Goal: Task Accomplishment & Management: Manage account settings

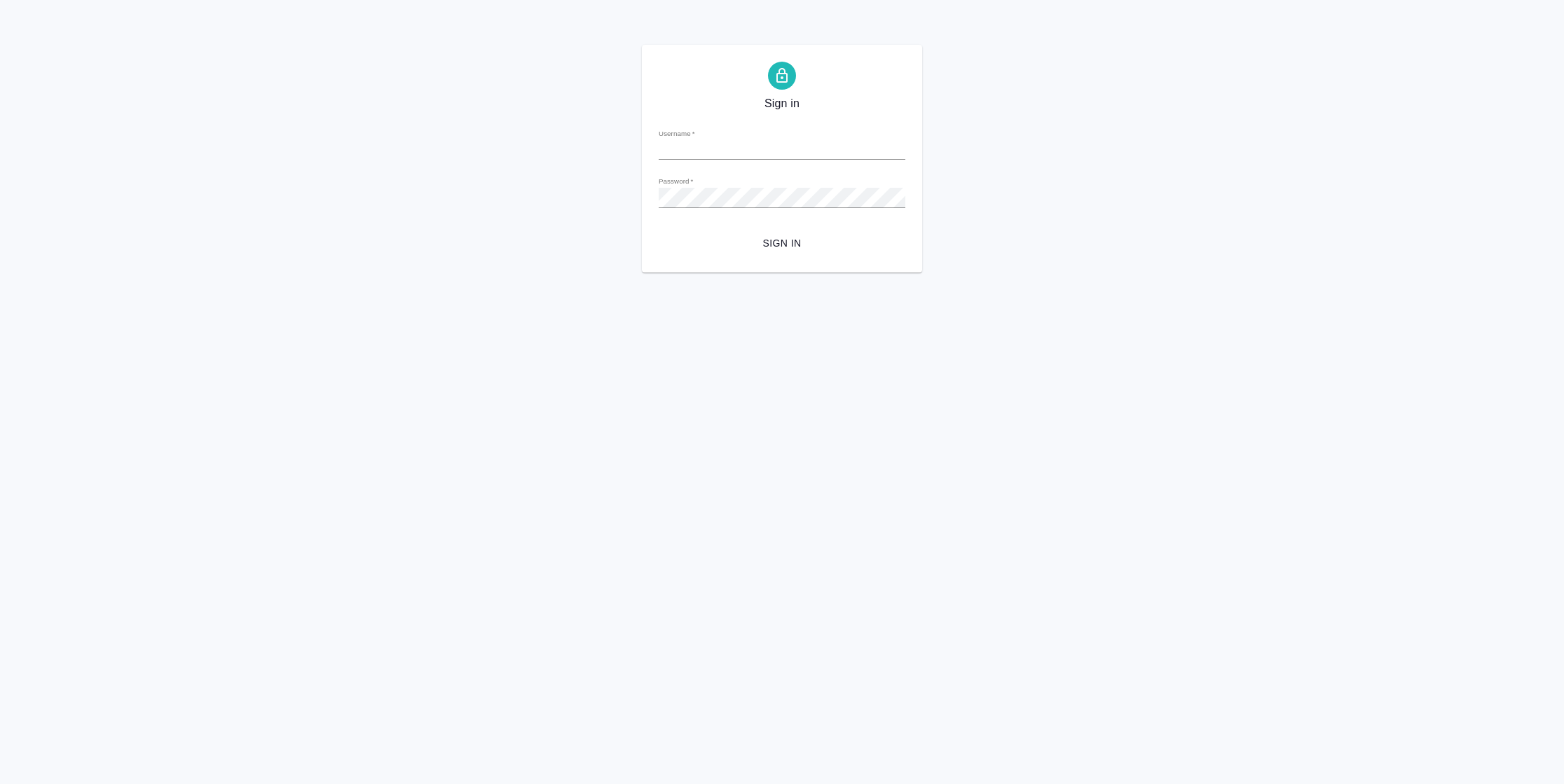
type input "[PERSON_NAME][EMAIL_ADDRESS][DOMAIN_NAME]"
click at [754, 250] on span "Sign in" at bounding box center [782, 243] width 224 height 17
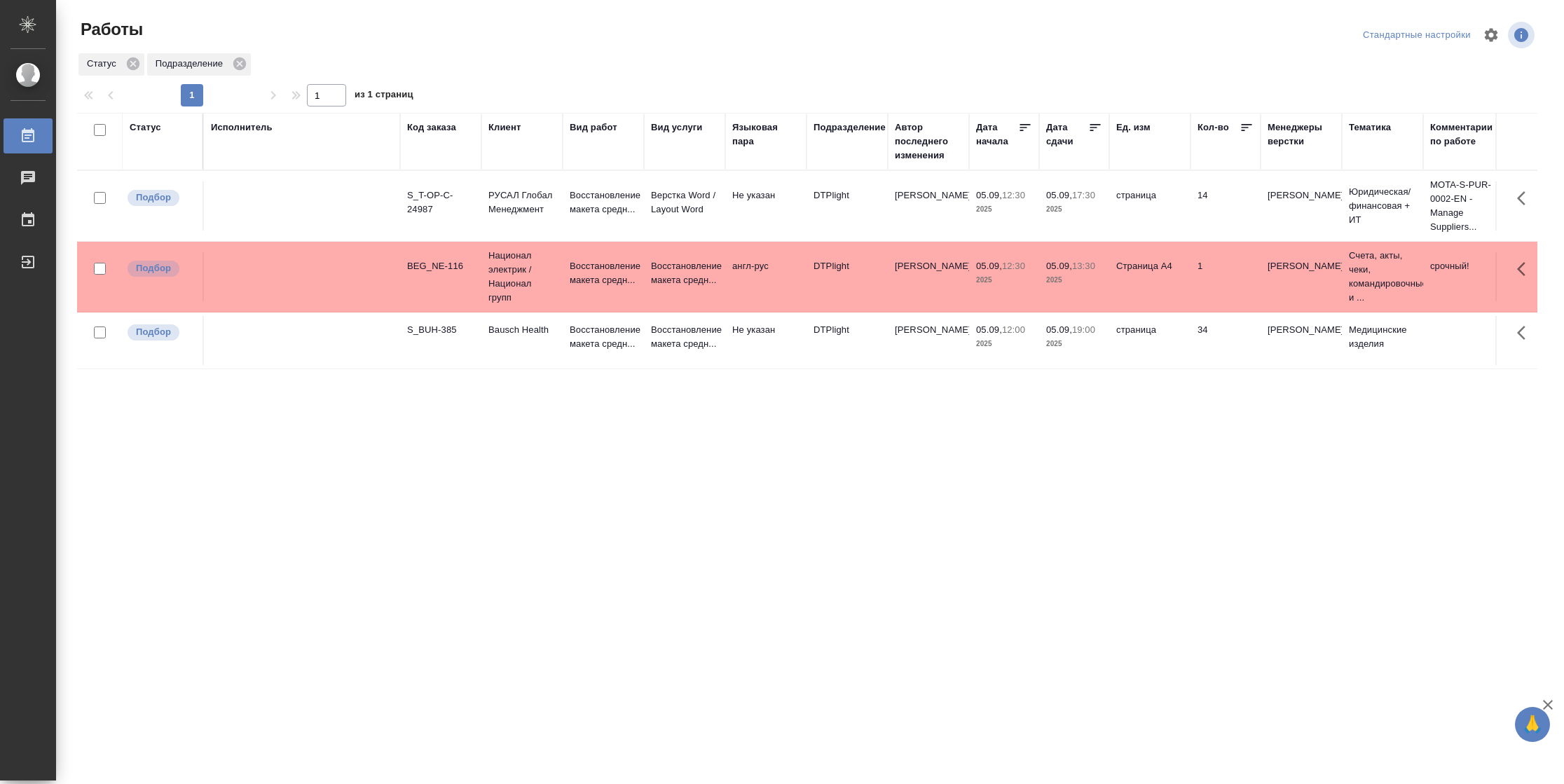
click at [153, 131] on div "Статус" at bounding box center [145, 128] width 32 height 14
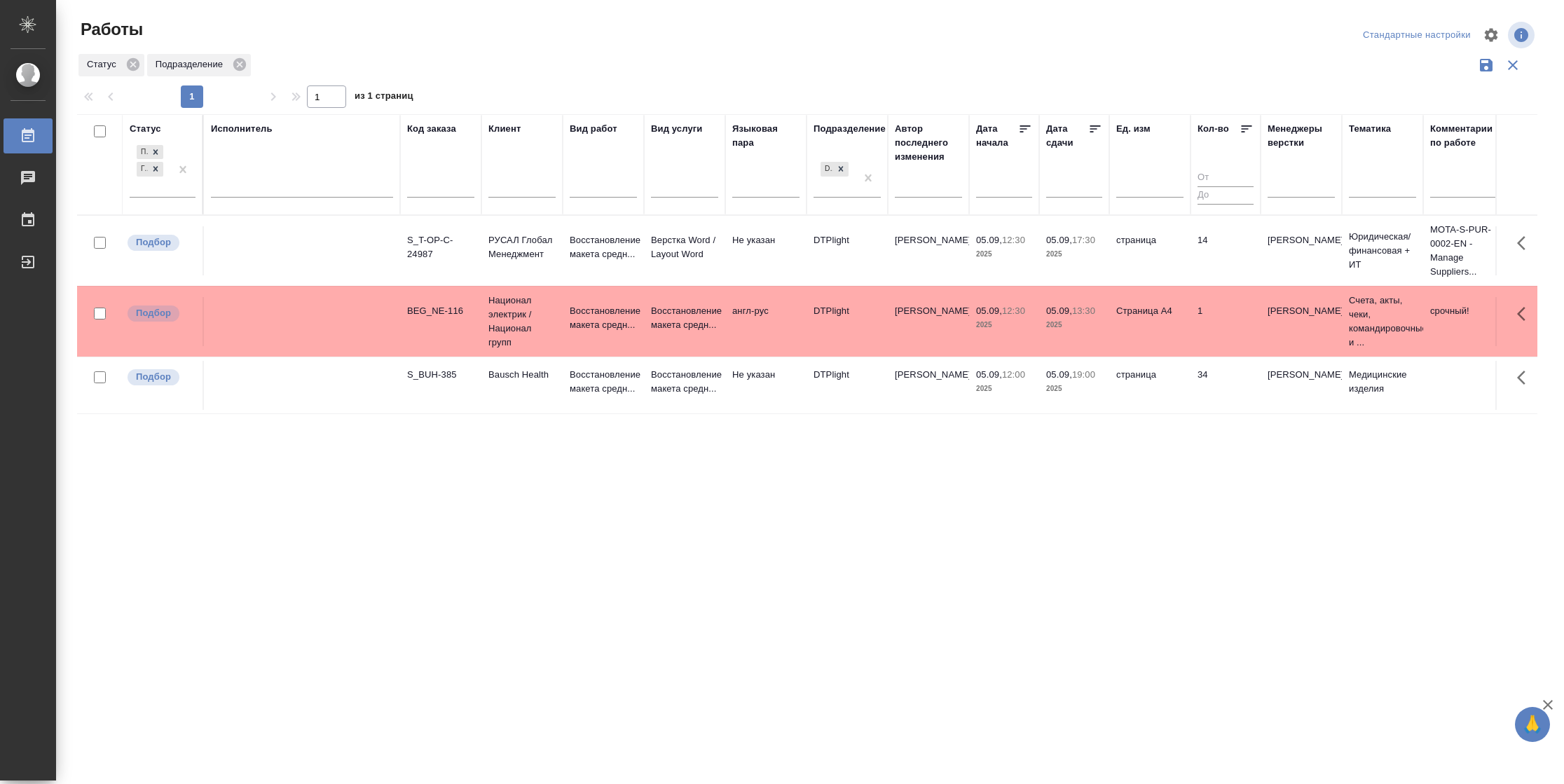
click at [165, 199] on div "Подбор Готов к работе" at bounding box center [162, 175] width 65 height 65
click at [165, 189] on div "Подбор Готов к работе" at bounding box center [149, 168] width 41 height 54
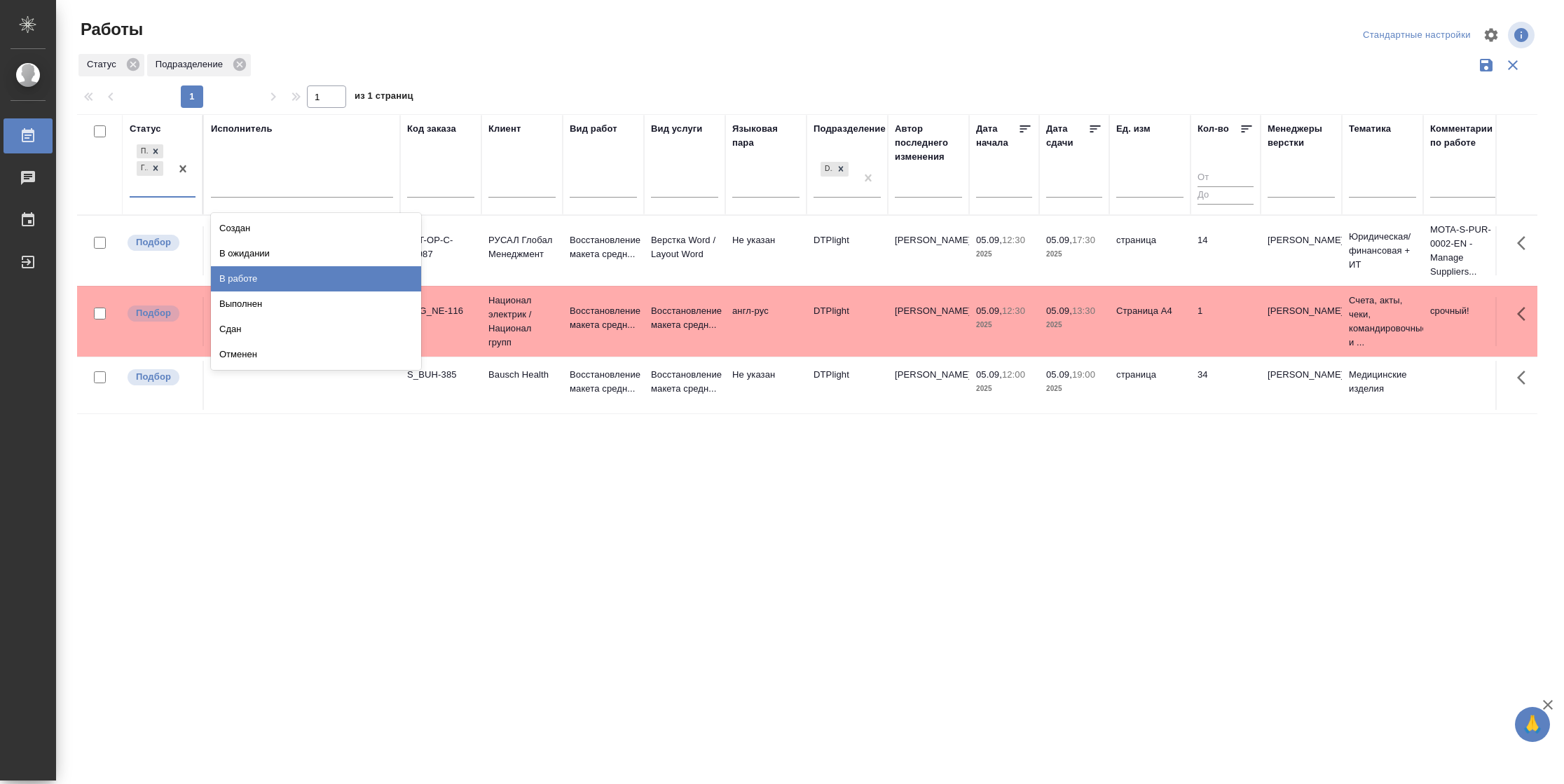
click at [269, 269] on div "В работе" at bounding box center [316, 278] width 210 height 25
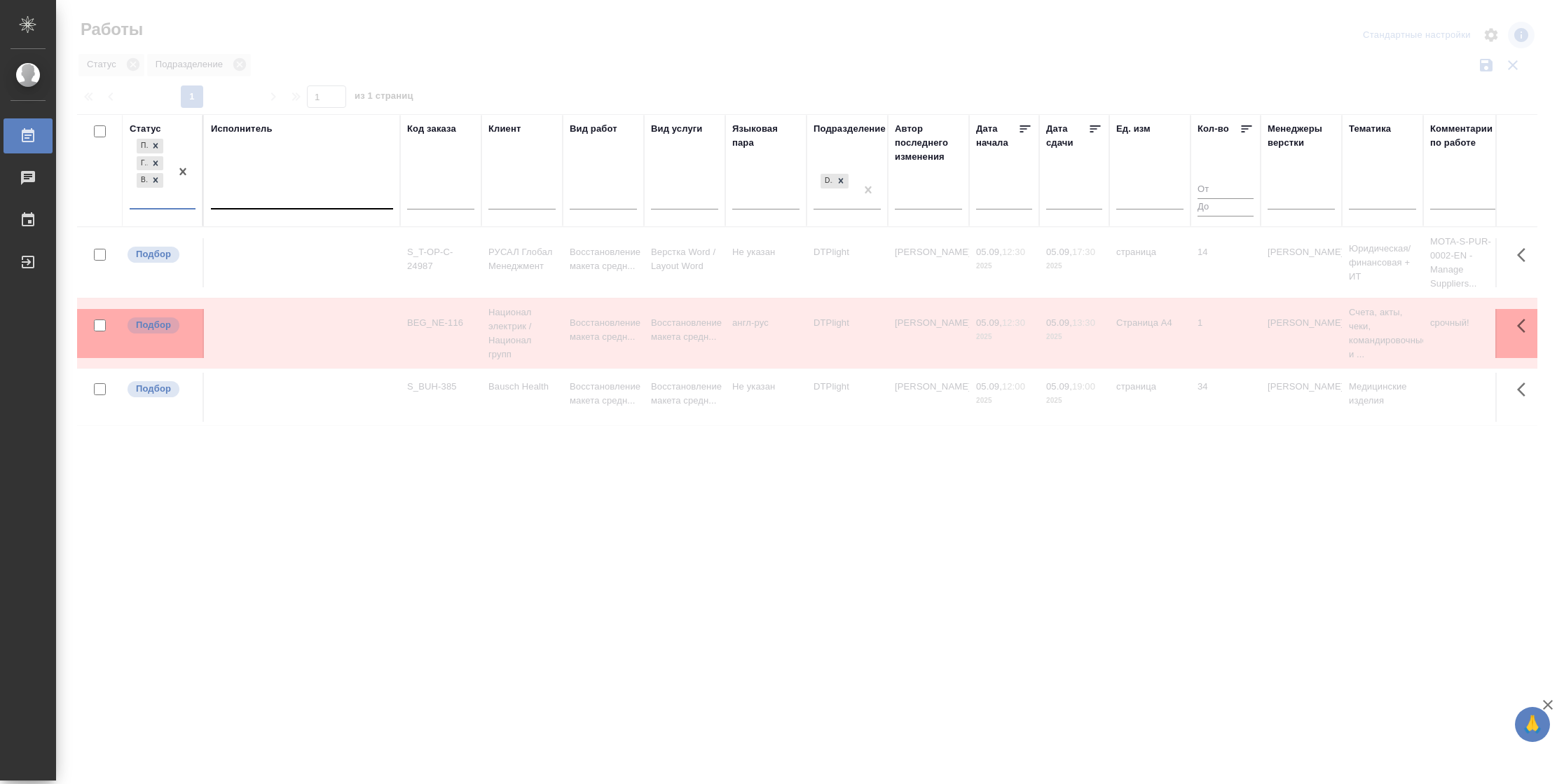
click at [271, 196] on div at bounding box center [302, 196] width 182 height 21
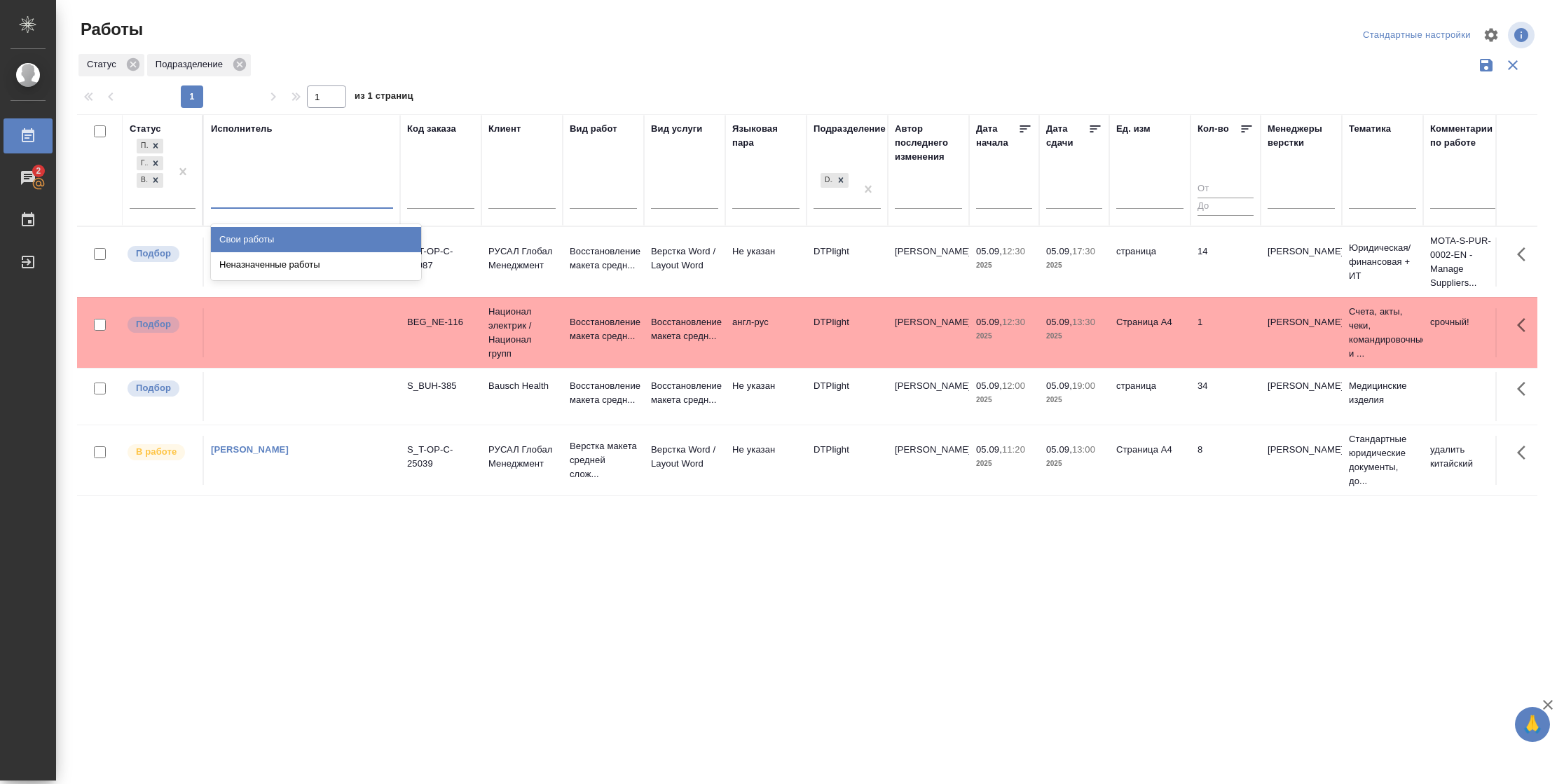
click at [271, 237] on div "Свои работы" at bounding box center [316, 240] width 210 height 25
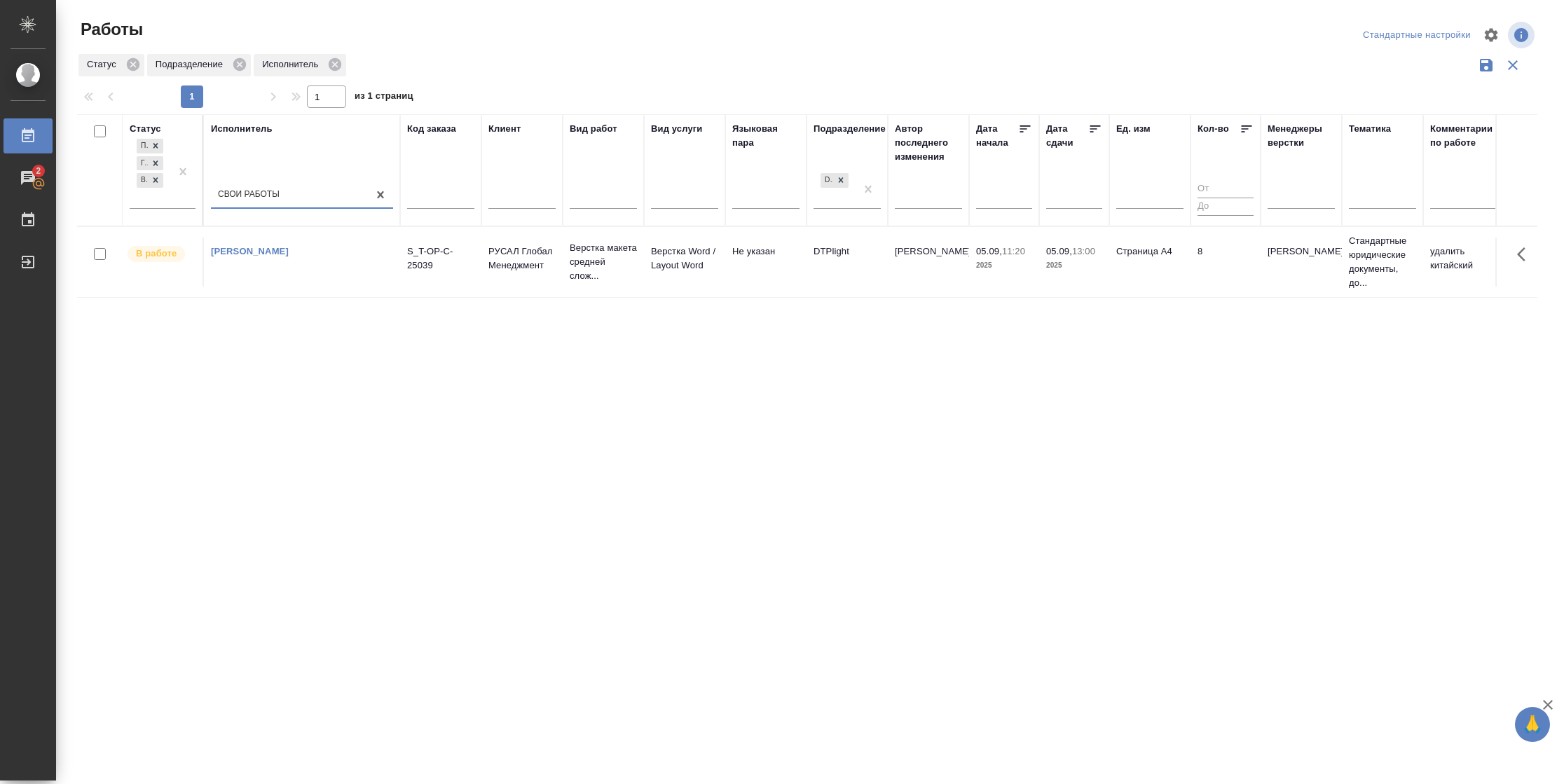
click at [1188, 266] on td "Страница А4" at bounding box center [1150, 262] width 81 height 49
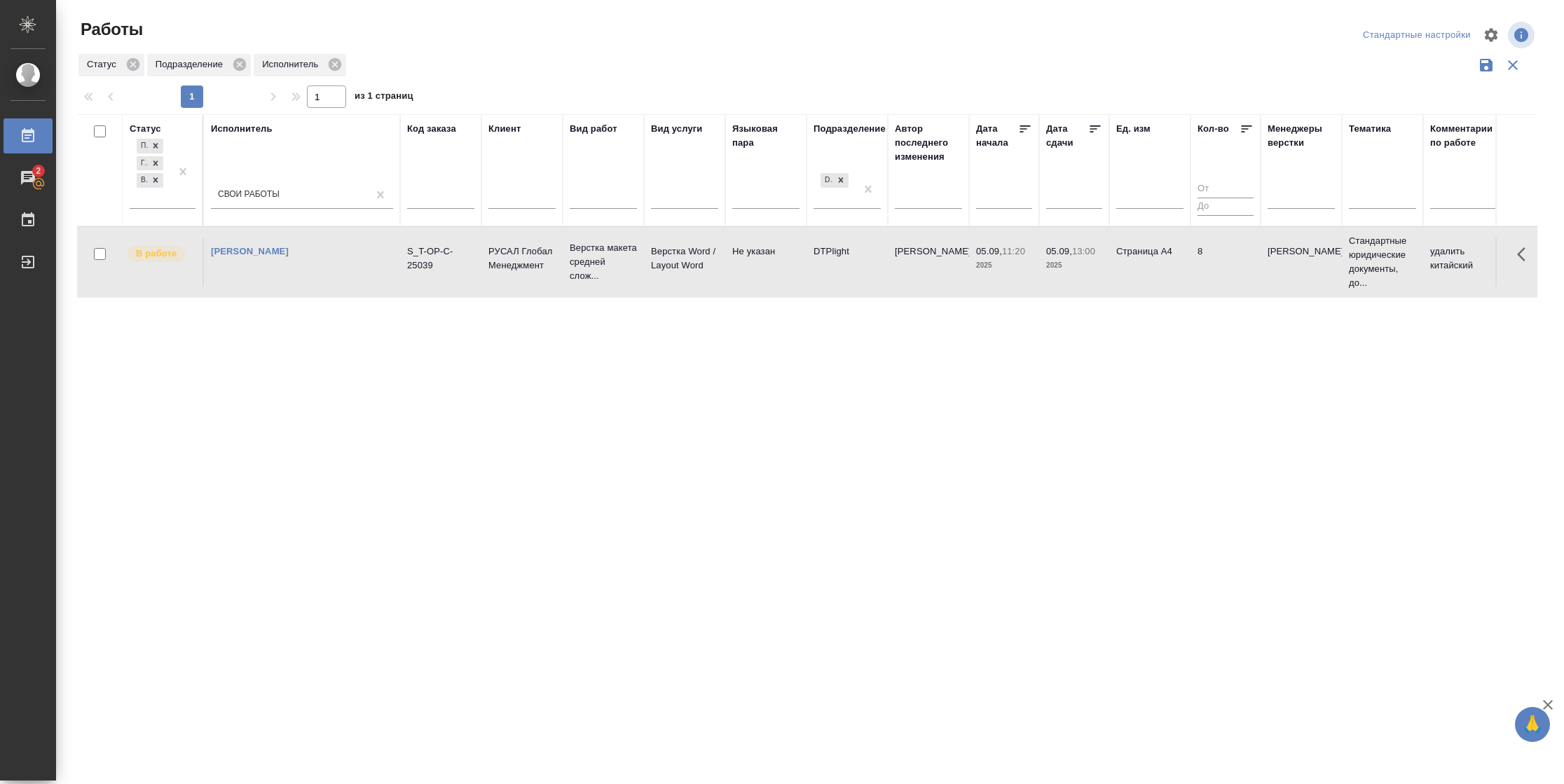
click at [1188, 266] on td "Страница А4" at bounding box center [1150, 262] width 81 height 49
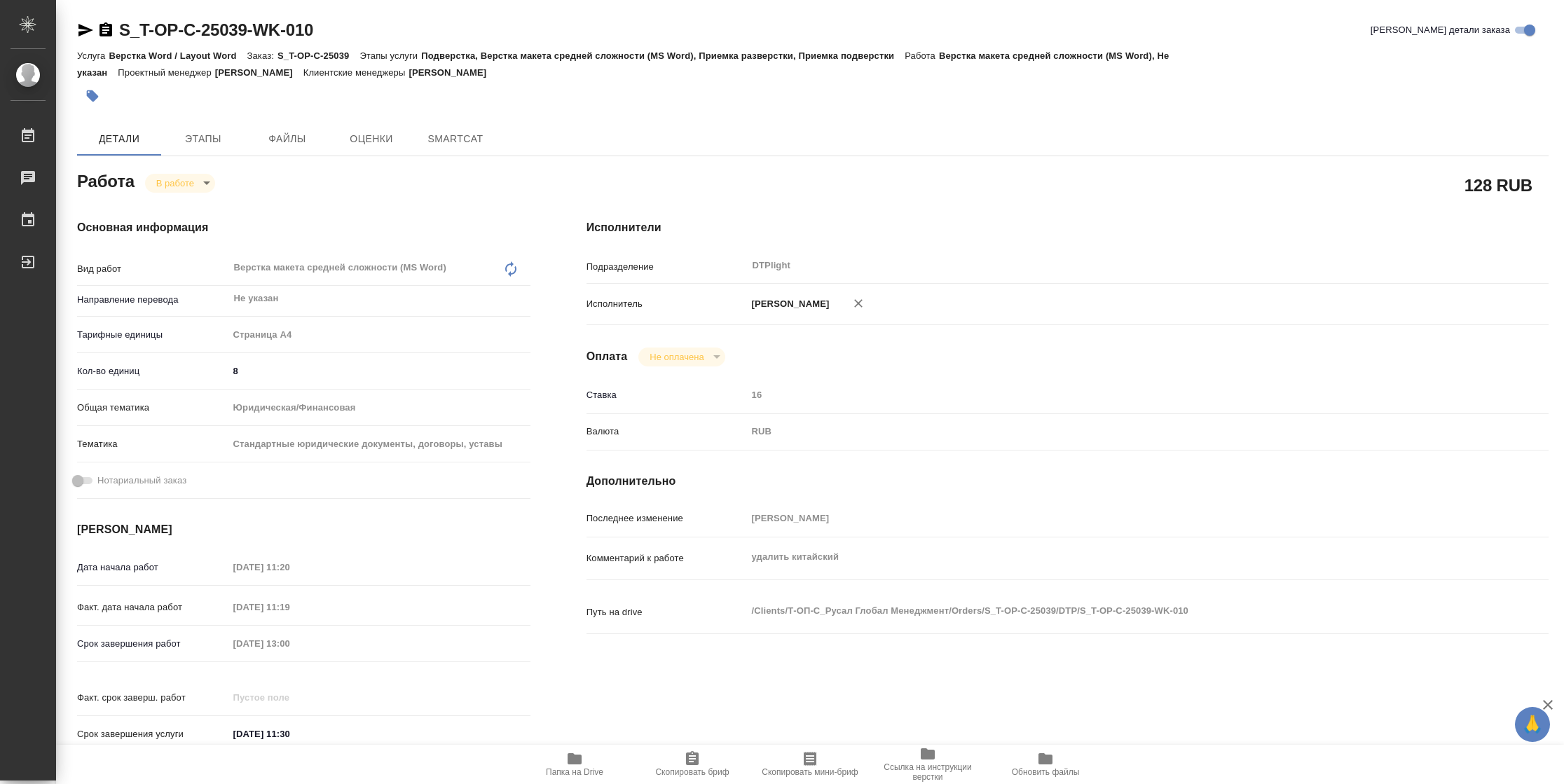
type textarea "x"
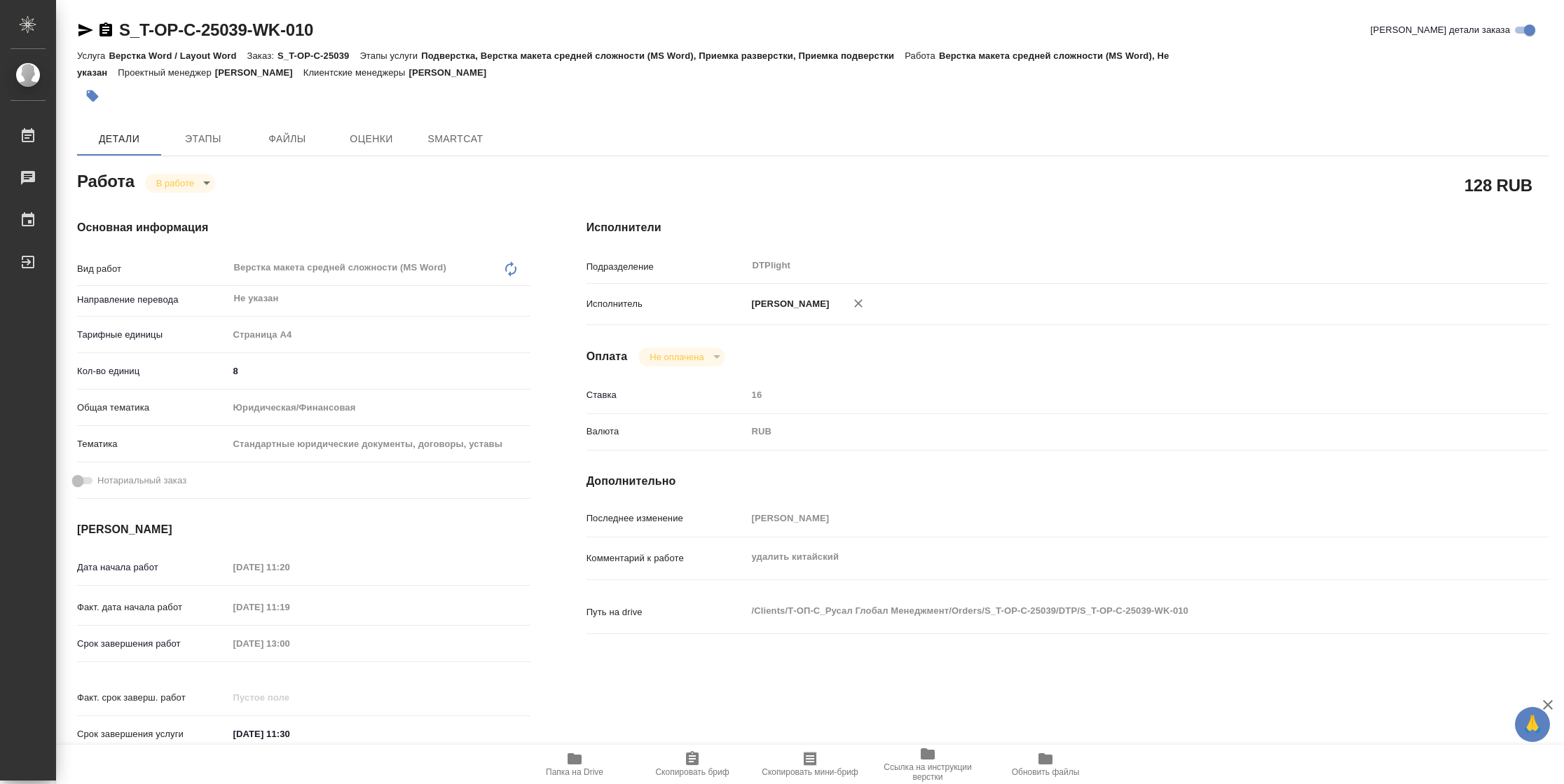
type textarea "x"
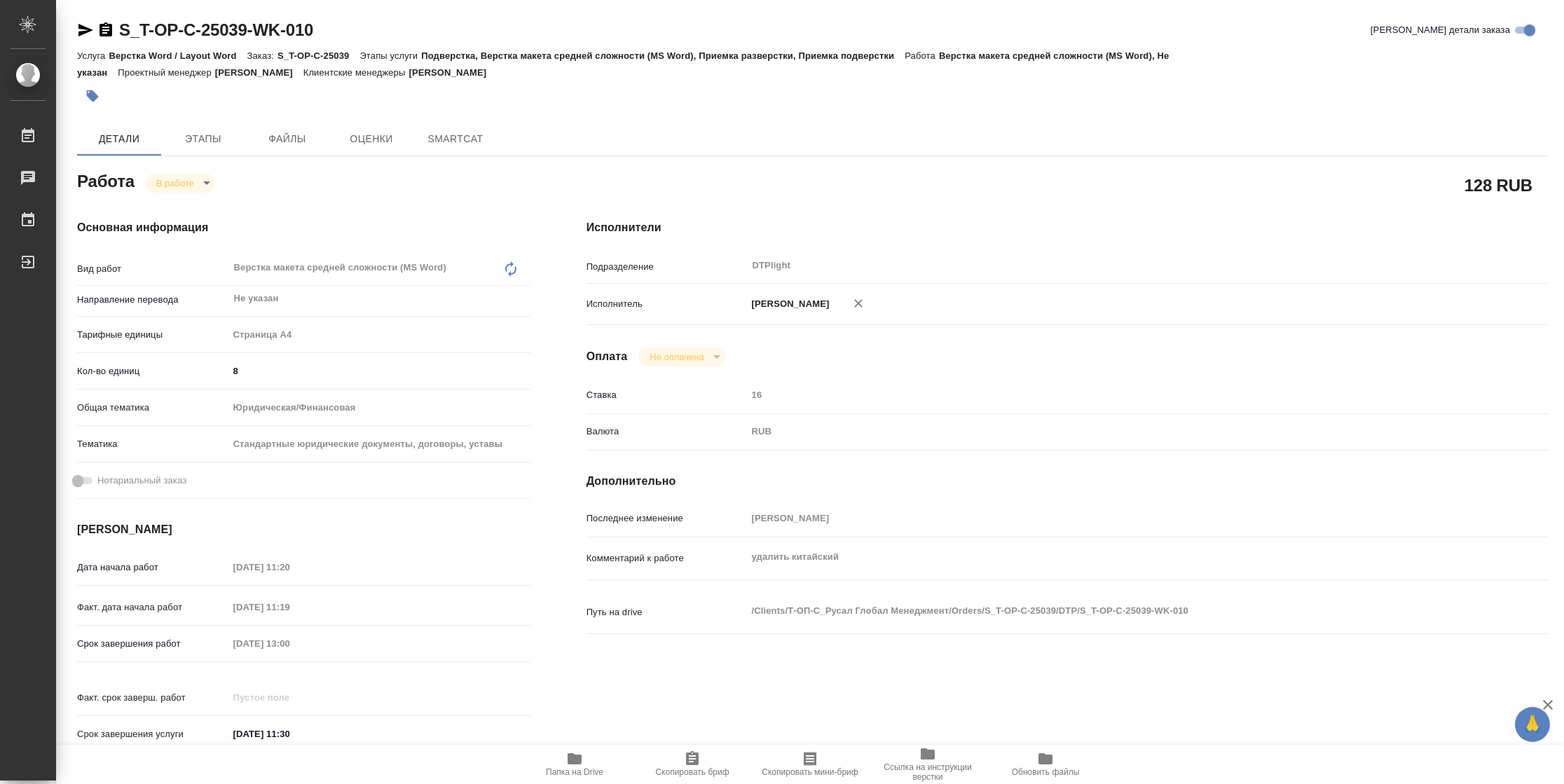
type textarea "x"
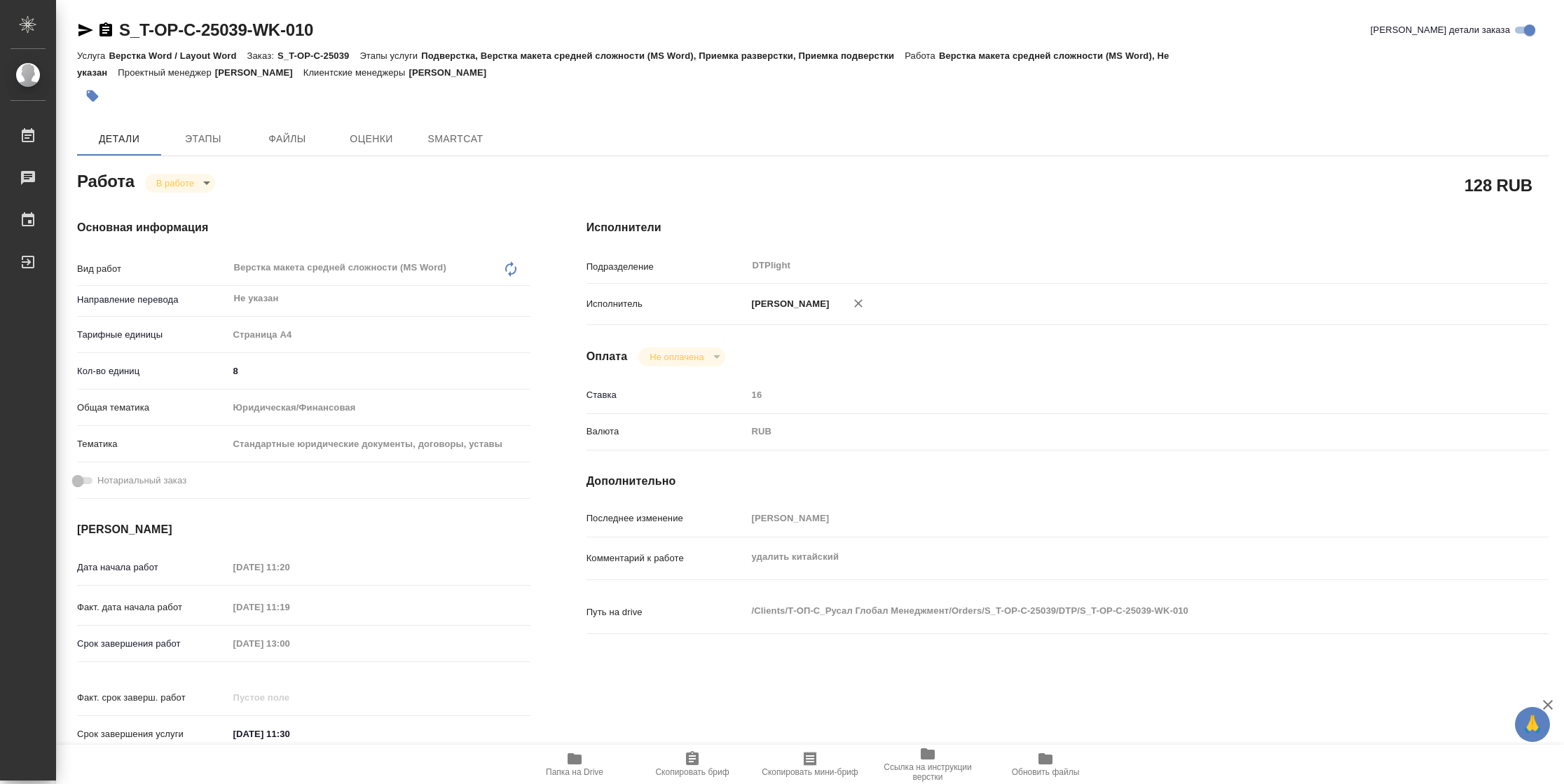
type textarea "x"
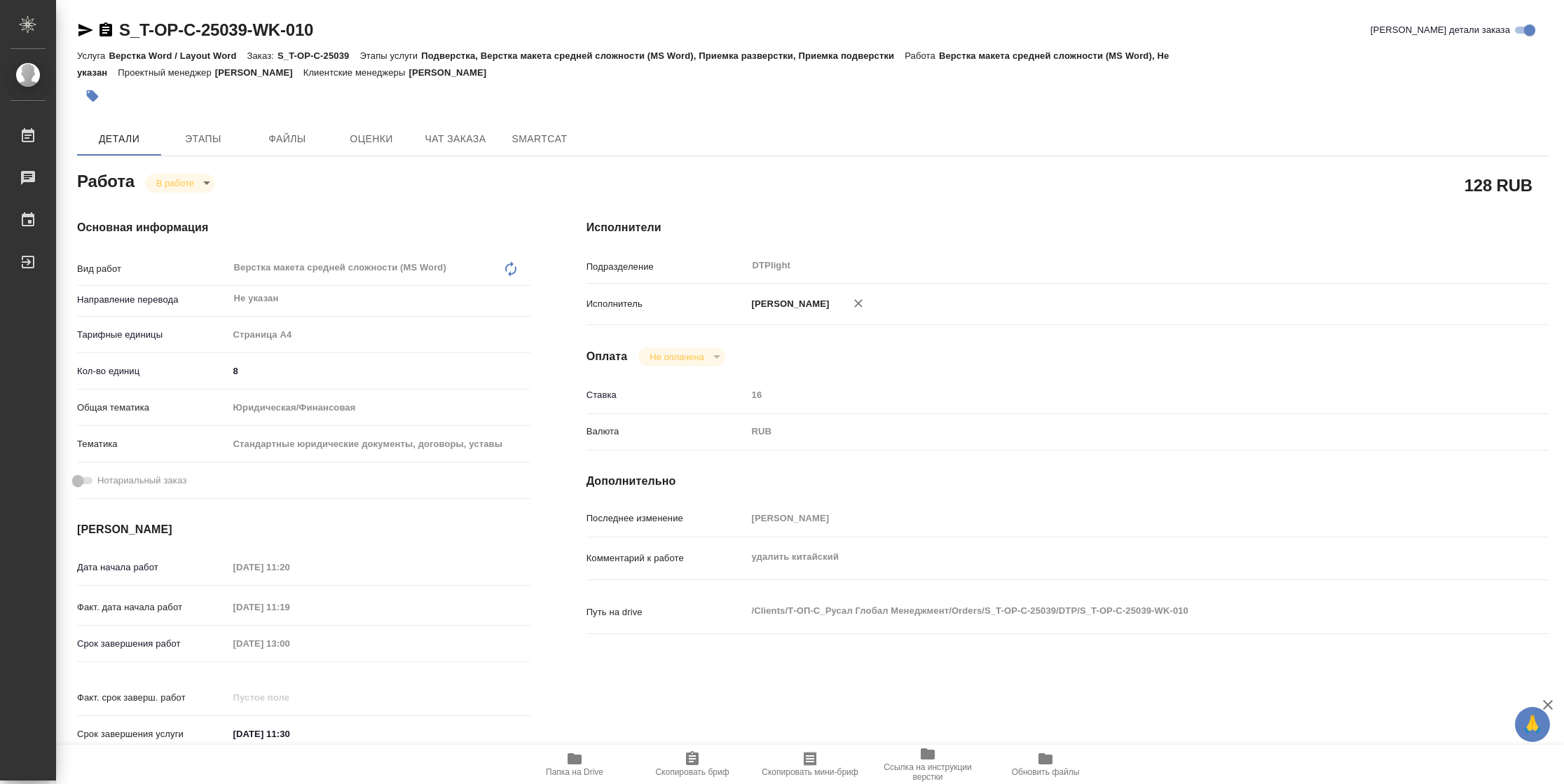
click at [558, 764] on span "Папка на Drive" at bounding box center [574, 763] width 101 height 27
type textarea "x"
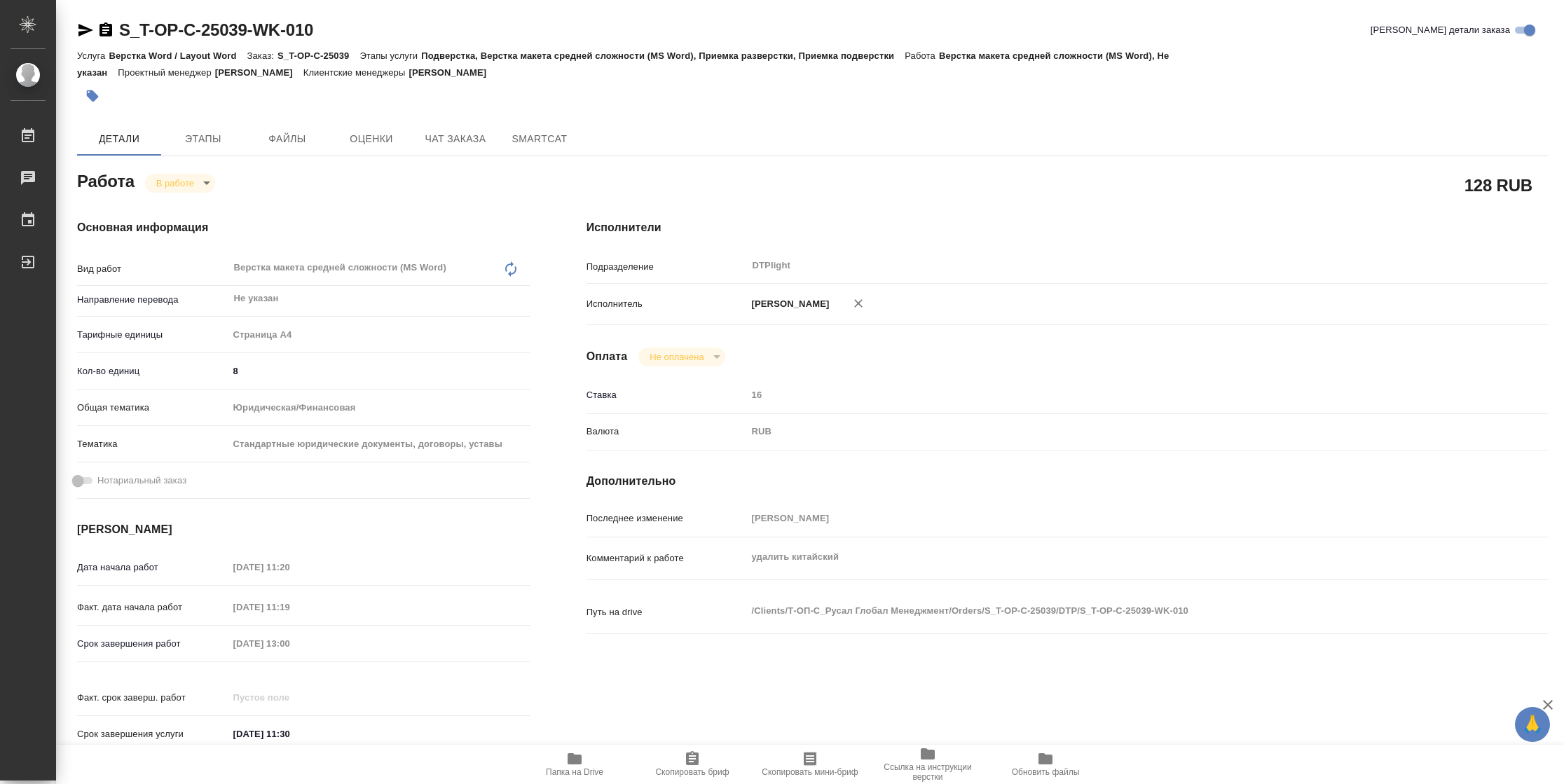
type textarea "x"
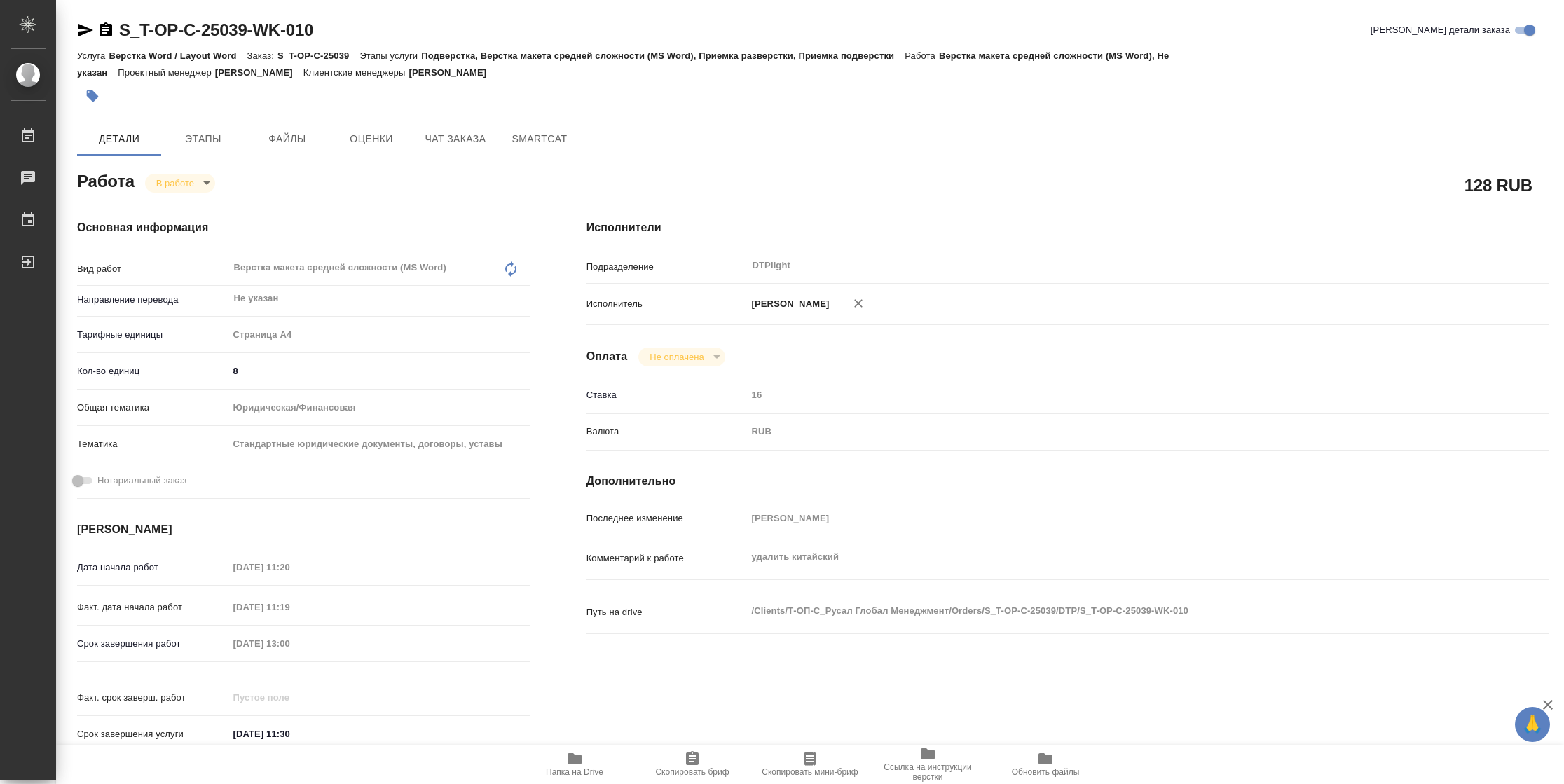
type textarea "x"
click at [196, 181] on body "🙏 .cls-1 fill:#fff; AWATERA [PERSON_NAME] 2 Чаты График Выйти S_T-OP-C-25039-WK…" at bounding box center [782, 392] width 1564 height 784
click at [197, 209] on button "Выполнен" at bounding box center [181, 207] width 51 height 16
type textarea "x"
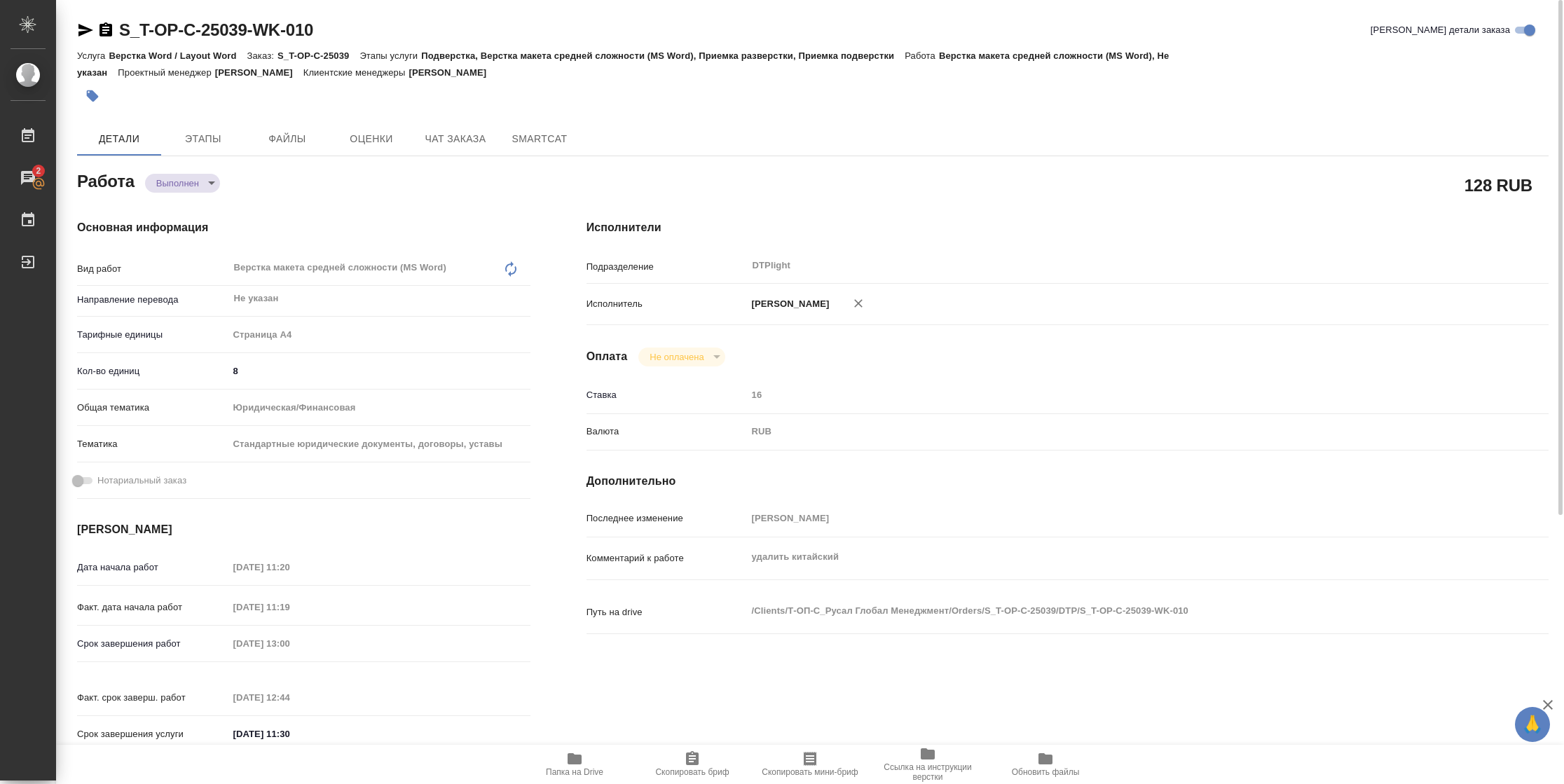
type textarea "x"
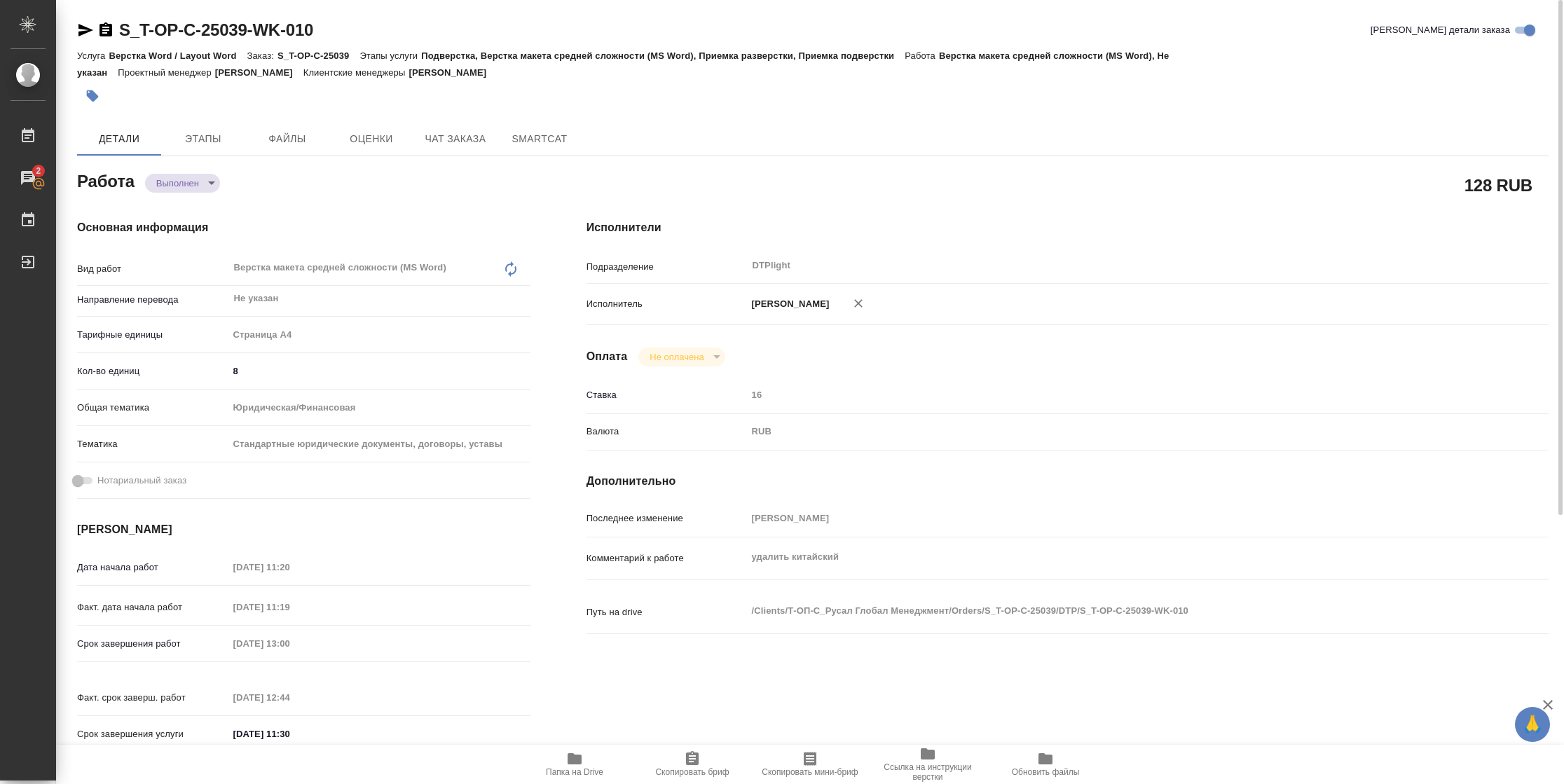
type textarea "x"
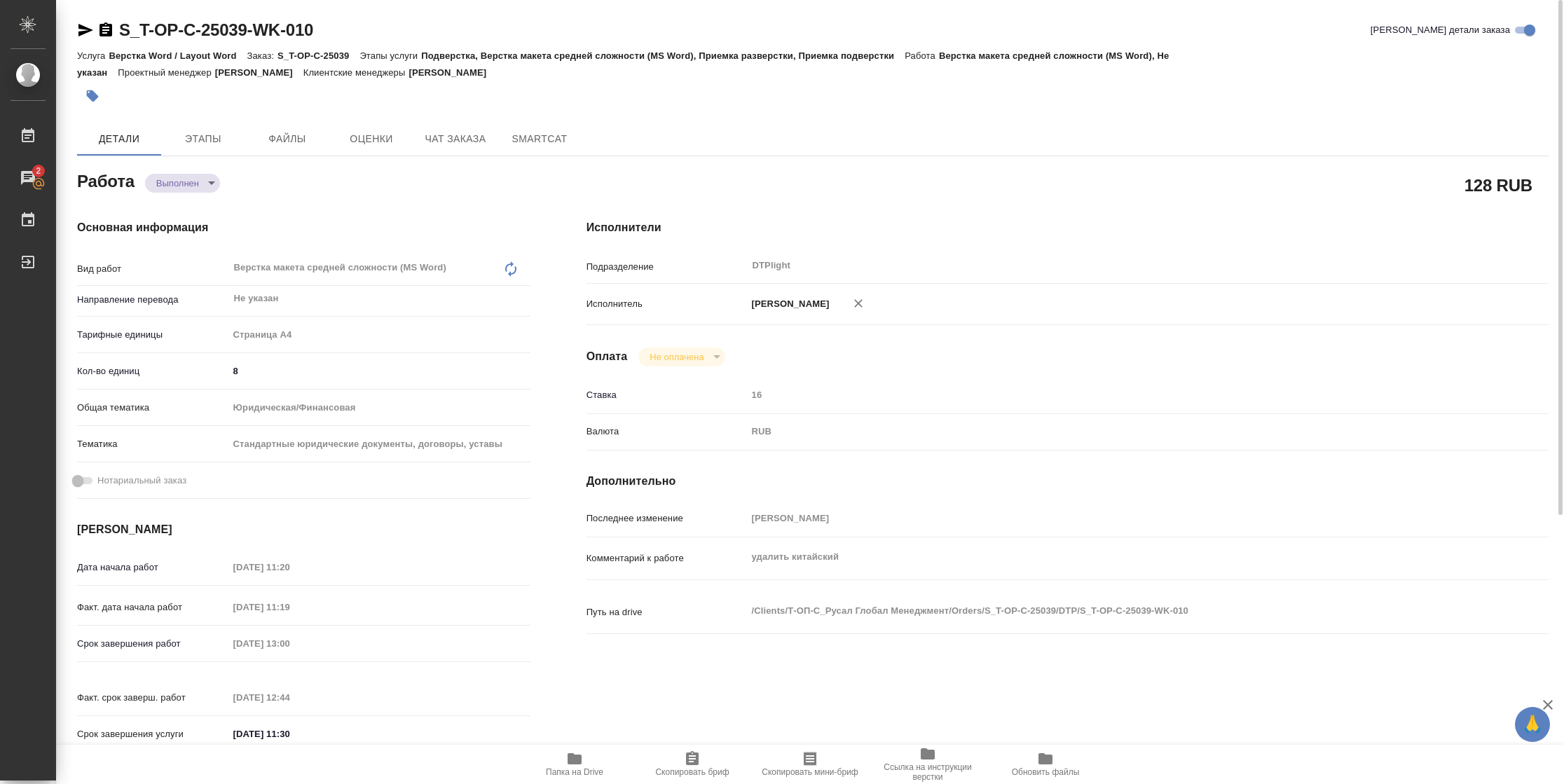
type textarea "x"
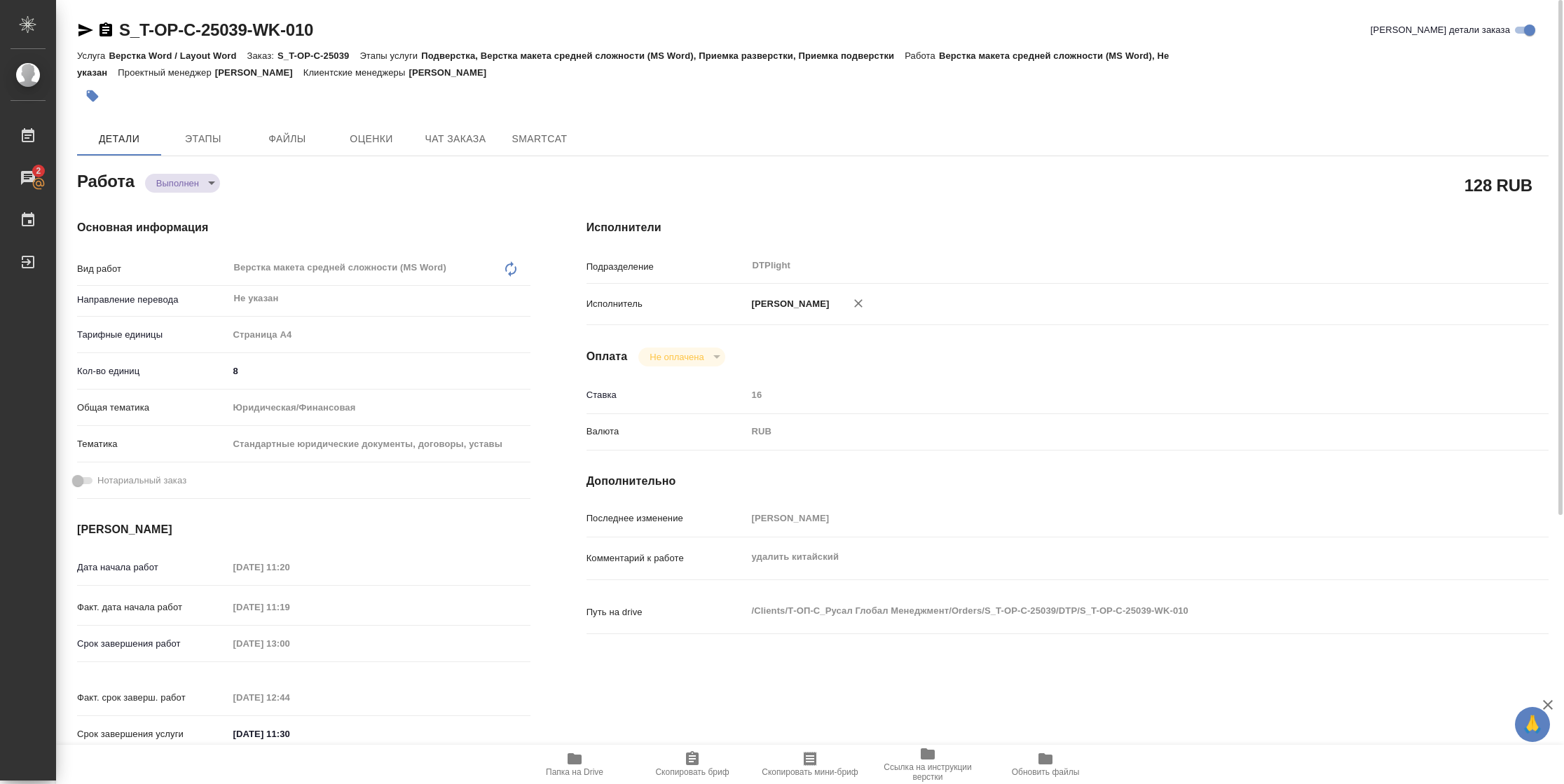
type textarea "x"
drag, startPoint x: 78, startPoint y: 31, endPoint x: 132, endPoint y: 24, distance: 54.5
click at [78, 31] on icon "button" at bounding box center [85, 30] width 15 height 13
